Goal: Find specific page/section: Find specific page/section

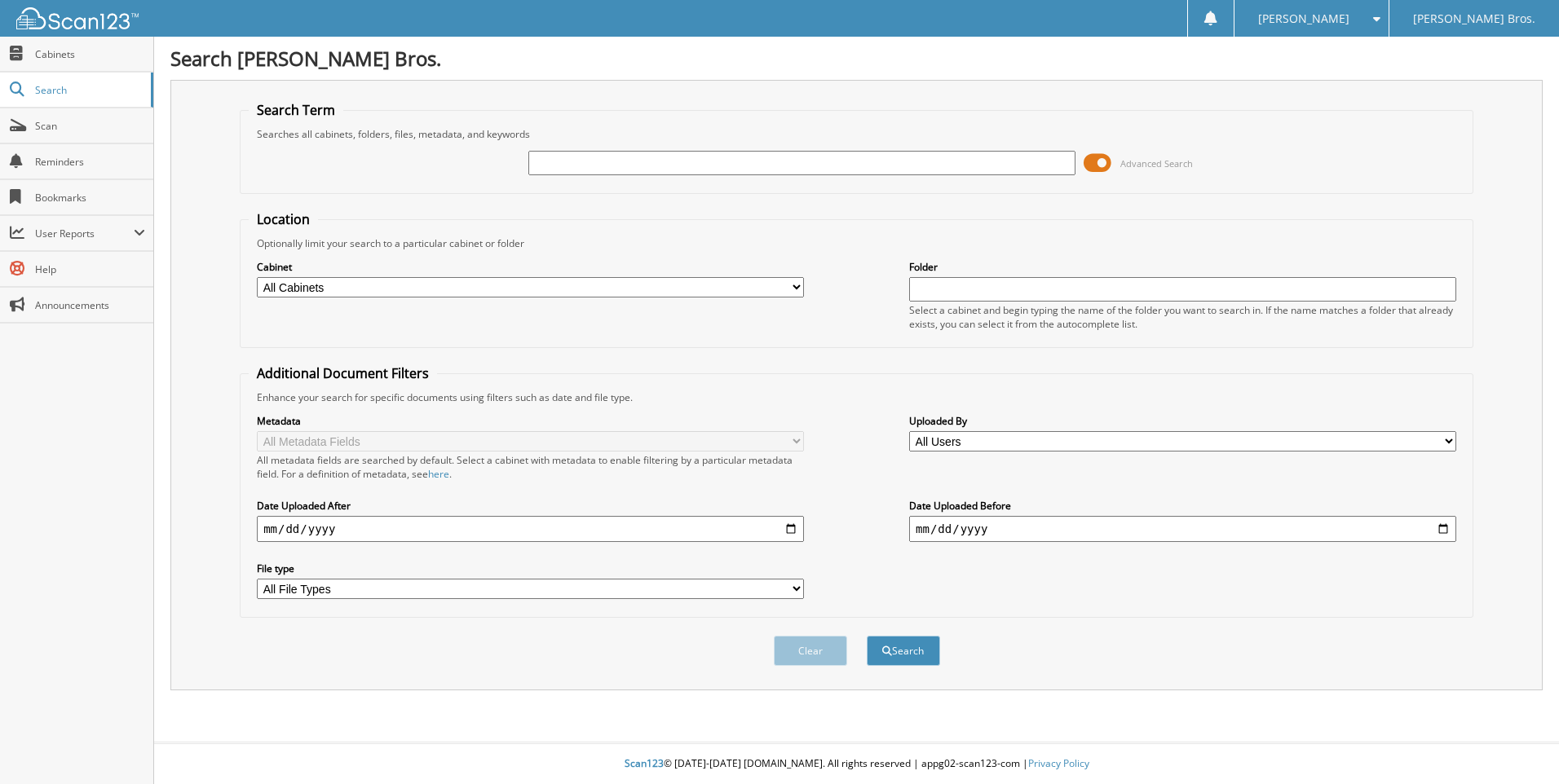
click at [560, 166] on input "text" at bounding box center [801, 163] width 547 height 25
type input "MG010849"
click at [866, 635] on button "Search" at bounding box center [903, 650] width 73 height 31
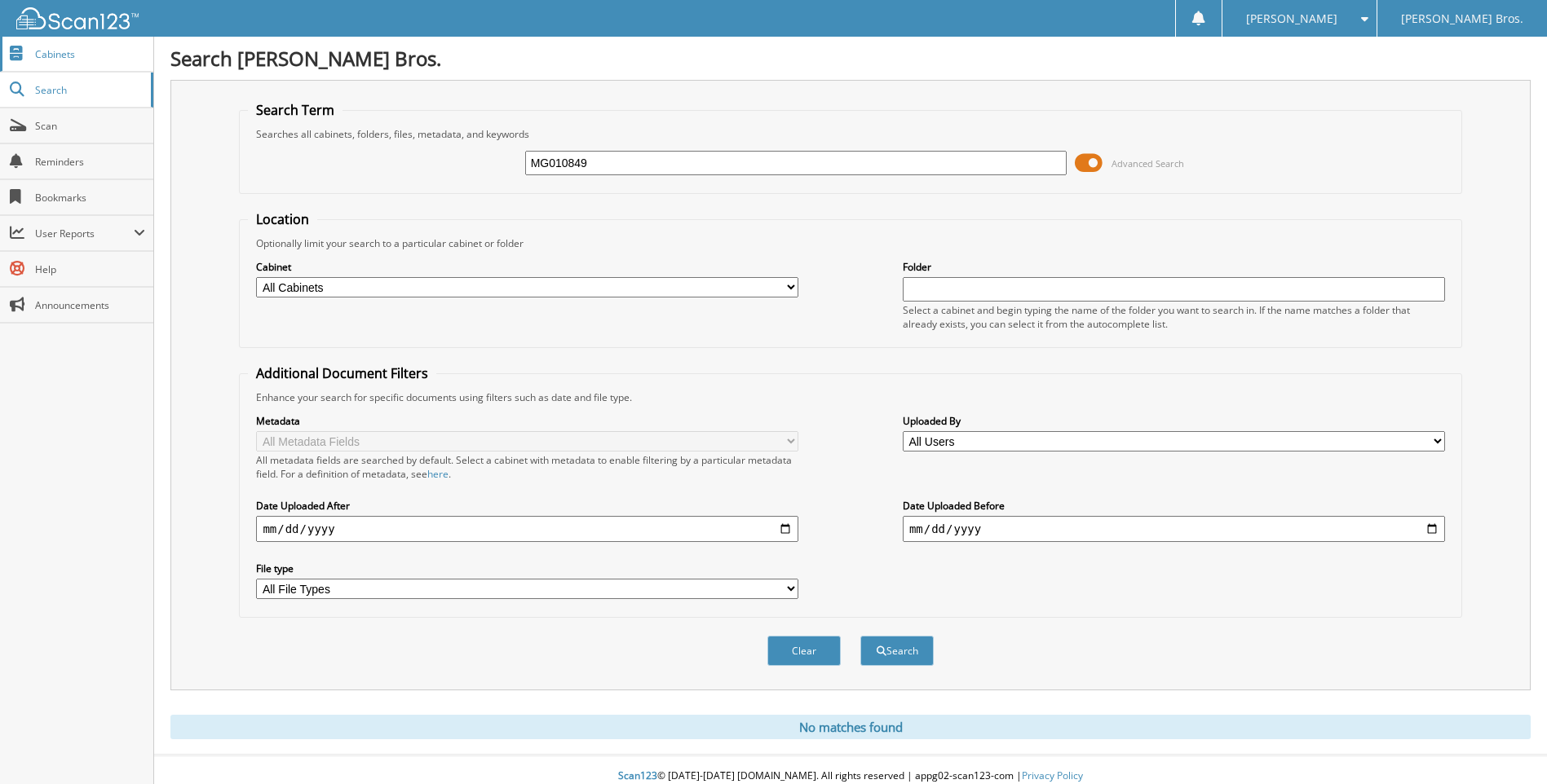
click at [50, 49] on span "Cabinets" at bounding box center [90, 54] width 110 height 14
